Goal: Information Seeking & Learning: Learn about a topic

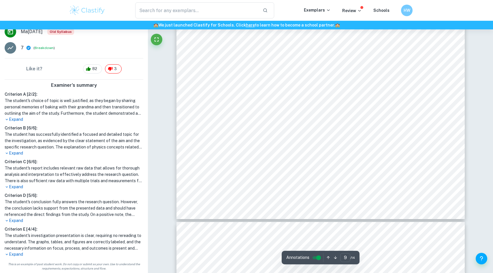
scroll to position [3234, 0]
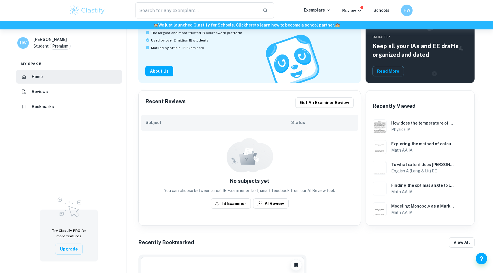
scroll to position [59, 0]
click at [388, 145] on div "Exploring the method of calculating the surface area of solid of revolution and…" at bounding box center [419, 147] width 99 height 18
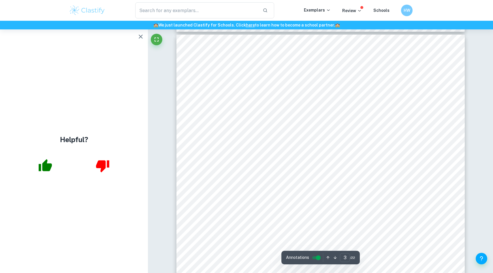
scroll to position [867, 0]
click at [139, 37] on icon "button" at bounding box center [140, 36] width 7 height 7
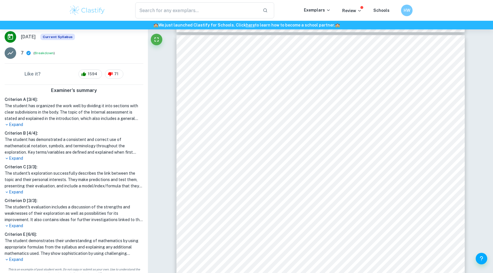
scroll to position [111, 0]
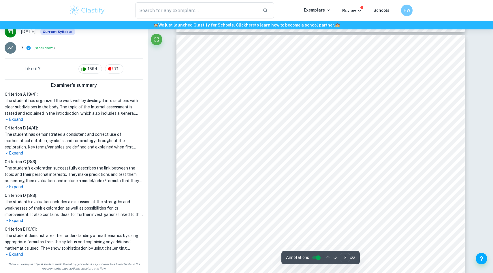
click at [17, 185] on p "Expand" at bounding box center [74, 187] width 139 height 6
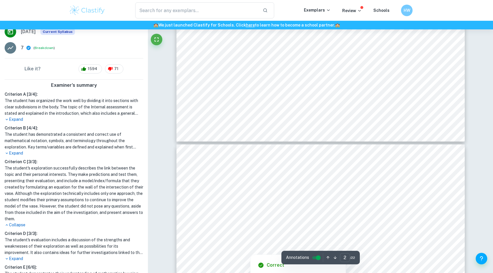
scroll to position [760, 0]
type input "3"
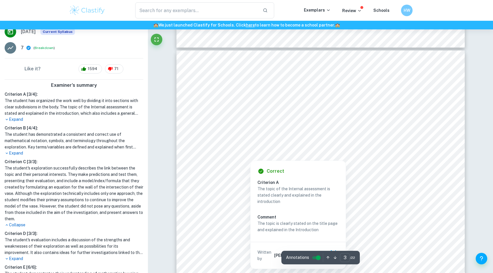
scroll to position [852, 0]
